Goal: Connect with others: Connect with others

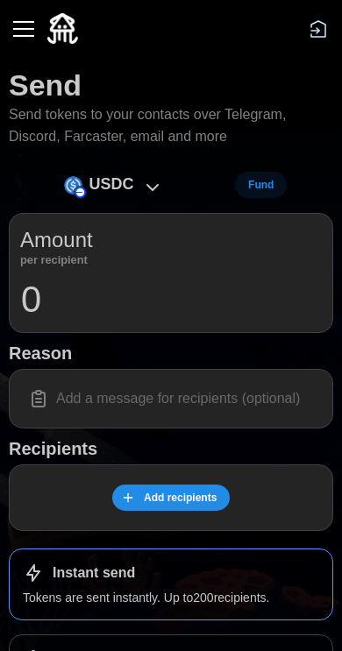
click at [32, 31] on button "button" at bounding box center [24, 29] width 30 height 30
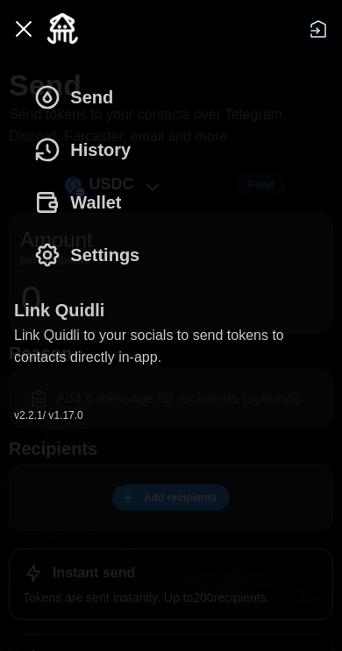
click at [88, 214] on span "Wallet" at bounding box center [95, 202] width 51 height 51
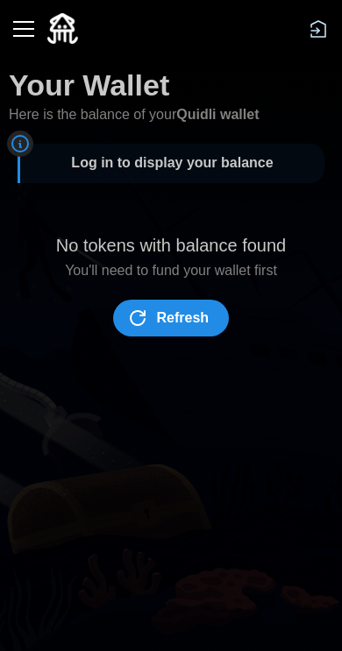
click at [164, 320] on span "Refresh" at bounding box center [183, 318] width 53 height 35
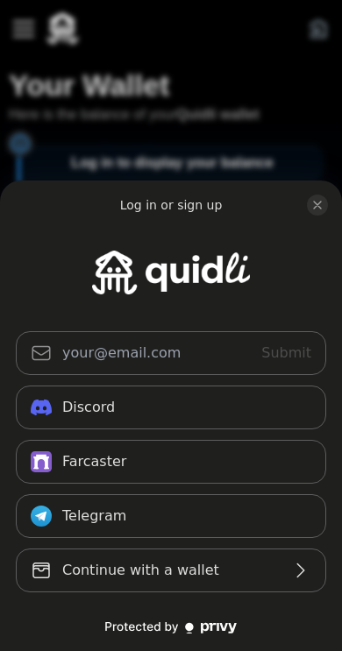
click at [106, 461] on button "Farcaster" at bounding box center [171, 462] width 310 height 44
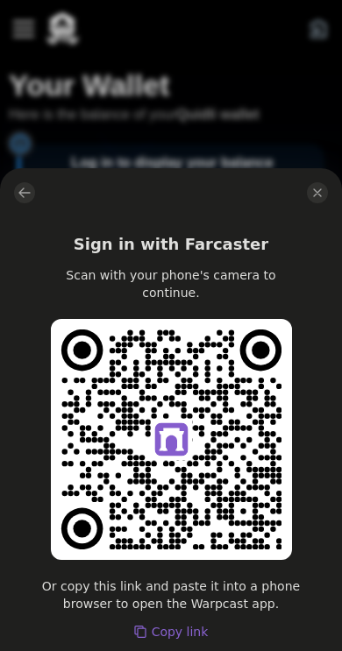
click at [32, 199] on button "log in or sign up" at bounding box center [24, 192] width 21 height 21
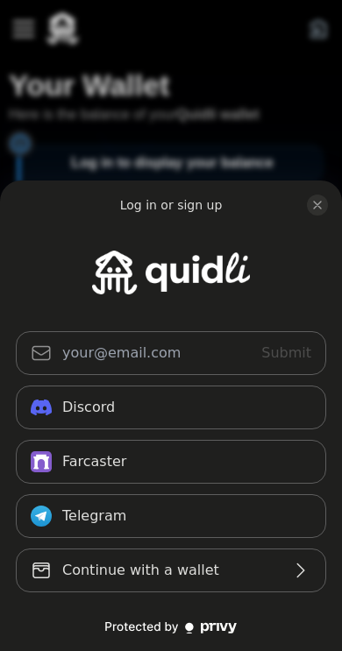
click at [112, 591] on button "Continue with a wallet" at bounding box center [171, 571] width 310 height 44
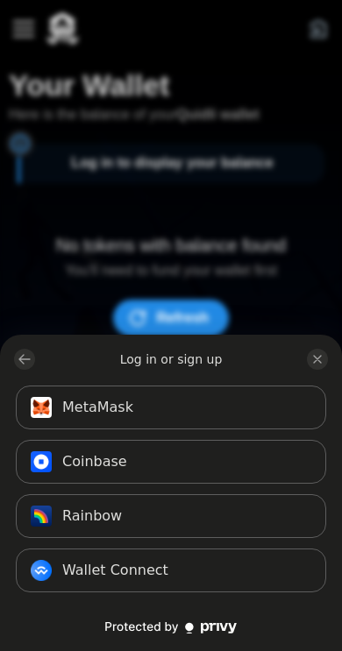
click at [87, 515] on span "Rainbow" at bounding box center [92, 516] width 60 height 21
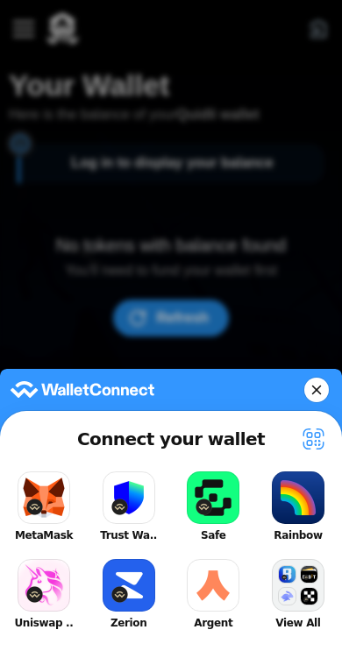
click at [290, 499] on button "Rainbow" at bounding box center [298, 506] width 70 height 79
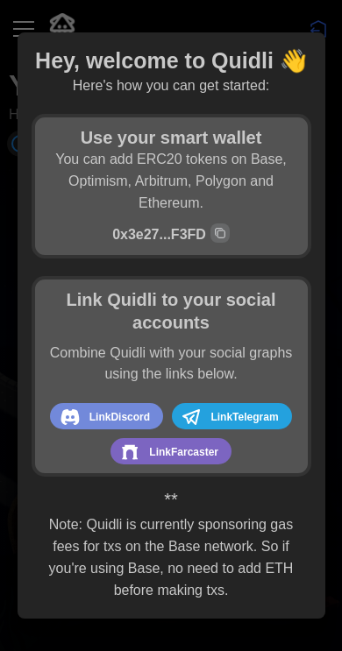
click at [173, 450] on span "Link Farcaster" at bounding box center [183, 452] width 69 height 23
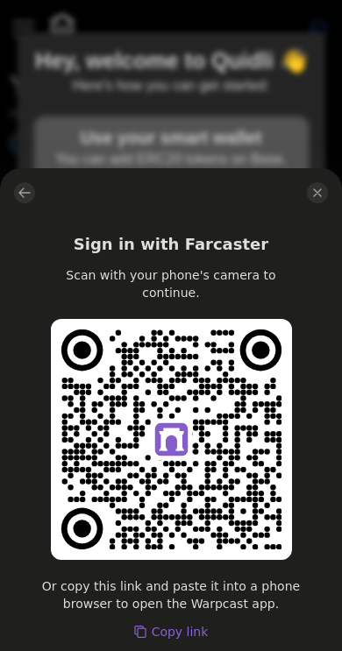
click at [168, 623] on button "Copy link" at bounding box center [171, 632] width 74 height 18
click at [25, 195] on icon "log in or sign up" at bounding box center [25, 193] width 14 height 14
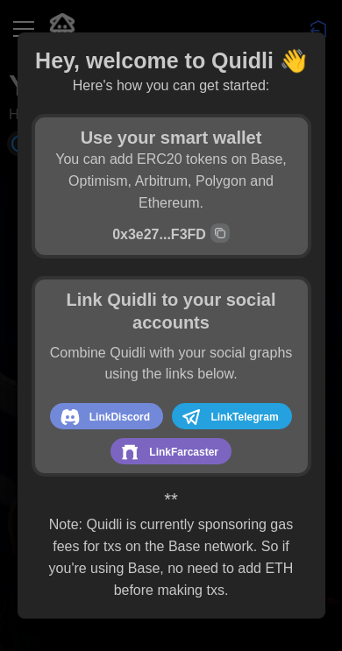
click at [8, 156] on div at bounding box center [171, 325] width 342 height 651
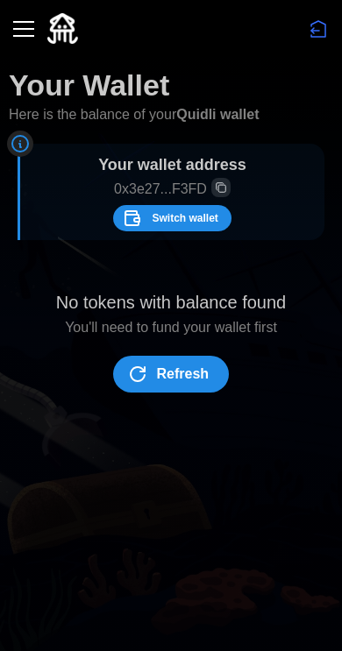
click at [173, 218] on span "Switch wallet" at bounding box center [185, 218] width 66 height 25
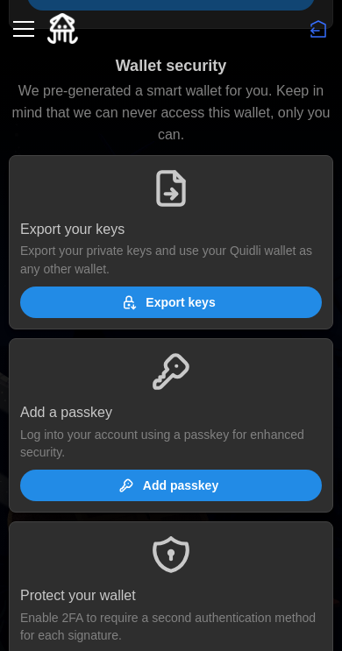
scroll to position [818, 0]
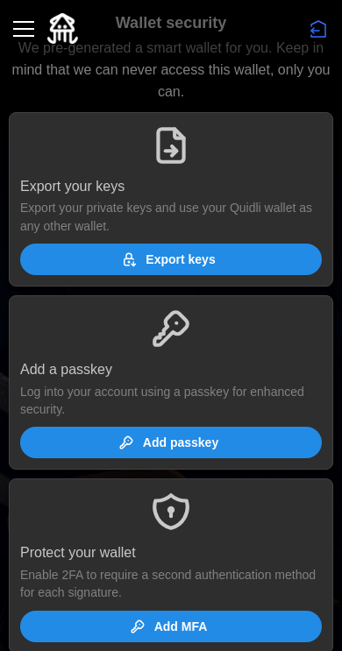
click at [153, 430] on span "Add passkey" at bounding box center [180, 443] width 75 height 30
click at [240, 436] on span "Add passkey" at bounding box center [168, 443] width 273 height 30
click at [17, 28] on div "button" at bounding box center [23, 29] width 21 height 2
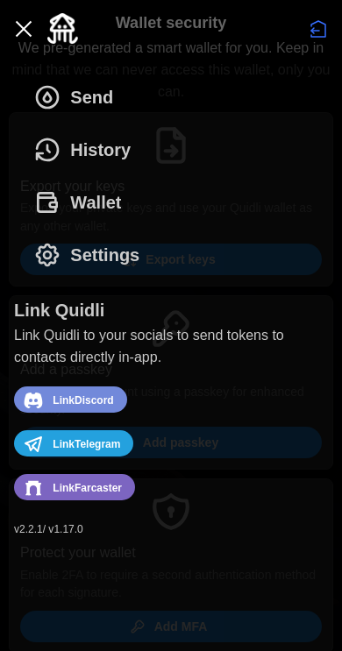
click at [97, 492] on span "Link Farcaster" at bounding box center [87, 488] width 69 height 23
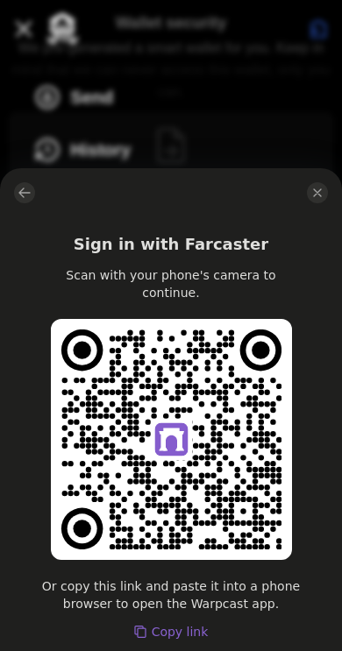
click at [335, 193] on div "Sign in with Farcaster Scan with your phone's camera to continue. Or copy this …" at bounding box center [171, 409] width 342 height 483
click at [315, 194] on icon "close modal" at bounding box center [317, 193] width 14 height 14
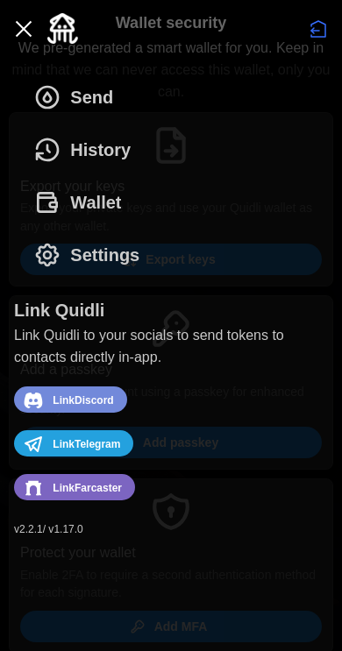
click at [104, 216] on span "Wallet" at bounding box center [95, 202] width 51 height 51
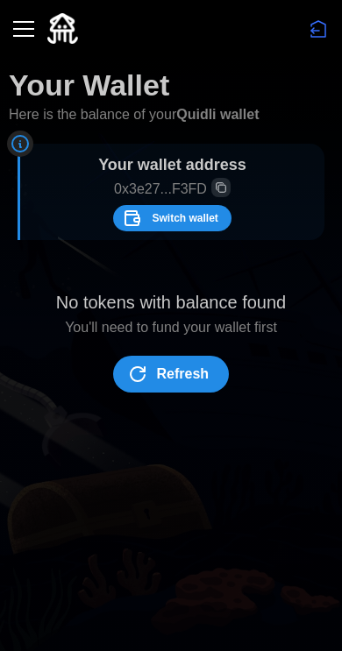
click at [312, 20] on icon "Disconnect" at bounding box center [318, 28] width 21 height 21
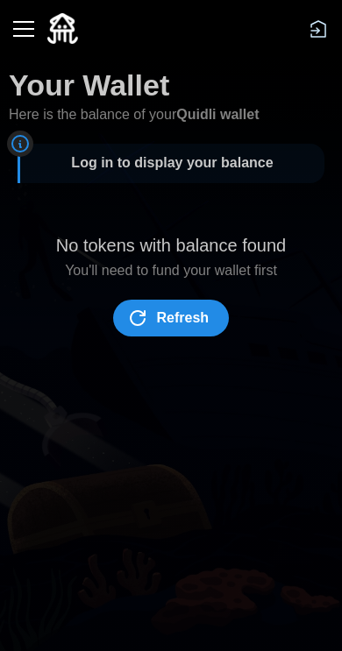
click at [66, 32] on img at bounding box center [62, 28] width 31 height 31
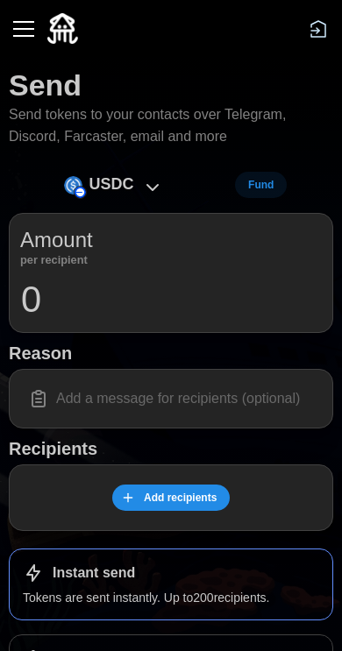
scroll to position [134, 0]
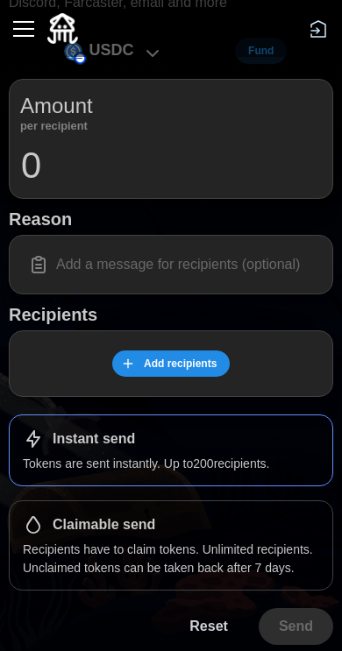
click at [187, 365] on span "Add recipients" at bounding box center [180, 363] width 73 height 25
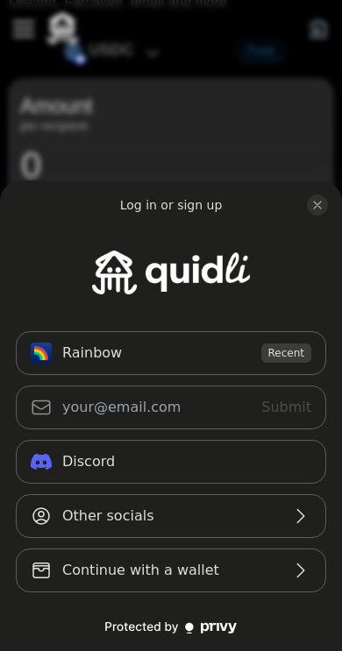
click at [176, 353] on button "Rainbow Recent" at bounding box center [171, 353] width 310 height 44
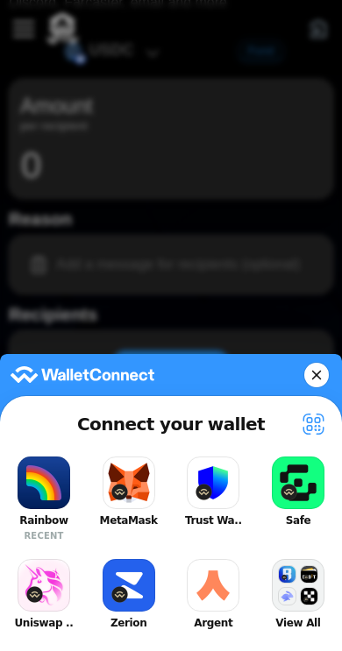
click at [38, 492] on button "Rainbow RECENT" at bounding box center [44, 499] width 70 height 94
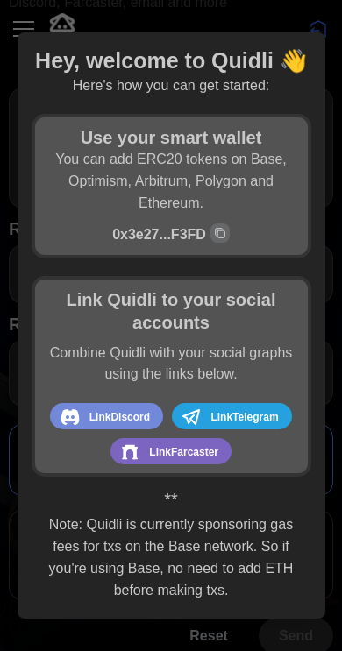
click at [129, 406] on span "Link Discord" at bounding box center [119, 417] width 60 height 23
